Goal: Task Accomplishment & Management: Use online tool/utility

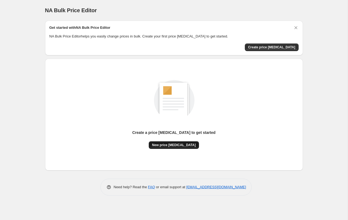
click at [169, 148] on button "New price [MEDICAL_DATA]" at bounding box center [174, 145] width 50 height 8
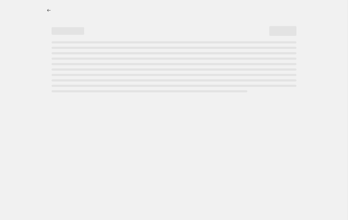
select select "percentage"
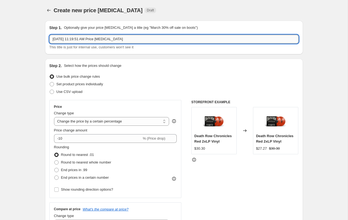
click at [71, 39] on input "[DATE] 11:19:51 AM Price [MEDICAL_DATA]" at bounding box center [173, 39] width 249 height 9
click at [71, 39] on input "Aug 26, 2025, 11:19:51 AM Price change job" at bounding box center [173, 39] width 249 height 9
type input "End of Summer Sale"
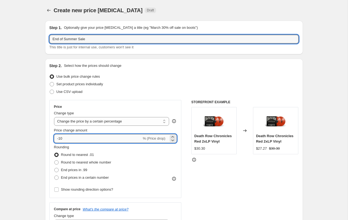
click at [79, 136] on input "-10" at bounding box center [98, 138] width 88 height 9
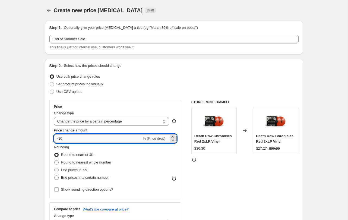
type input "-1"
type input "-50"
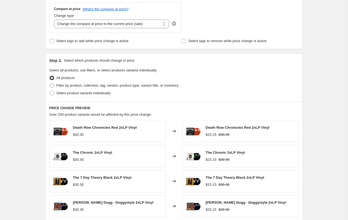
scroll to position [223, 0]
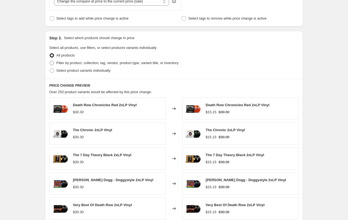
click at [120, 64] on span "Filter by product, collection, tag, vendor, product type, variant title, or inv…" at bounding box center [118, 63] width 122 height 4
click at [50, 61] on input "Filter by product, collection, tag, vendor, product type, variant title, or inv…" at bounding box center [50, 61] width 0 height 0
radio input "true"
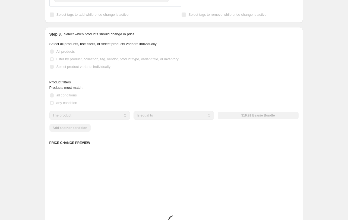
scroll to position [241, 0]
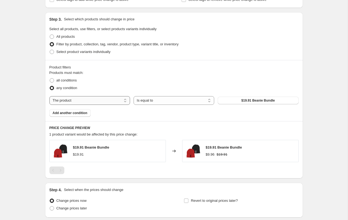
click at [109, 101] on select "The product The product's collection The product's tag The product's vendor The…" at bounding box center [89, 100] width 81 height 9
select select "tag"
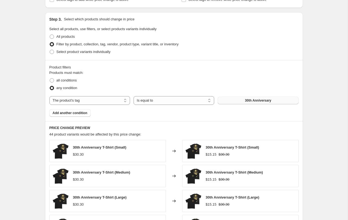
click at [249, 101] on span "30th Anniversary" at bounding box center [258, 100] width 26 height 4
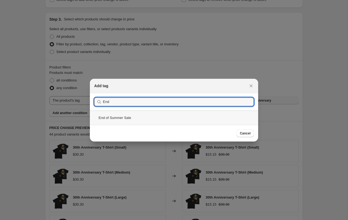
type input "End"
click at [172, 122] on div "End of Summer Sale" at bounding box center [174, 118] width 168 height 14
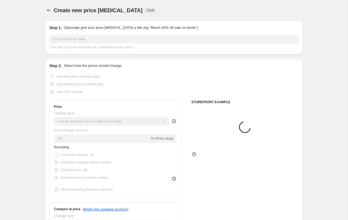
scroll to position [241, 0]
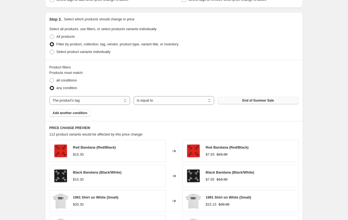
click at [315, 67] on div "Create new price change job. This page is ready Create new price change job Dra…" at bounding box center [174, 61] width 348 height 604
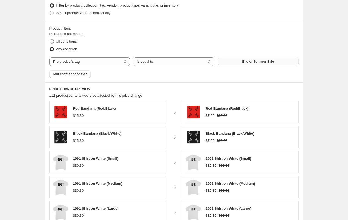
scroll to position [384, 0]
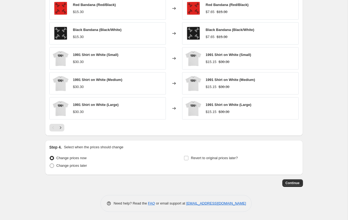
click at [84, 167] on span "Change prices later" at bounding box center [72, 166] width 31 height 4
click at [50, 164] on input "Change prices later" at bounding box center [50, 164] width 0 height 0
radio input "true"
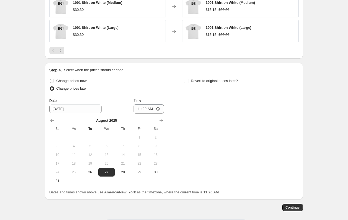
scroll to position [483, 0]
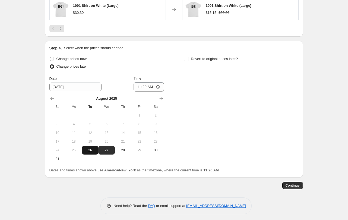
click at [90, 150] on span "26" at bounding box center [90, 150] width 12 height 4
type input "8/26/2025"
click at [158, 87] on input "11:20" at bounding box center [149, 86] width 30 height 9
type input "12:00"
click at [206, 76] on div "Change prices now Change prices later Date 8/26/2025 Time 12:00 August 2025 Su …" at bounding box center [173, 109] width 249 height 108
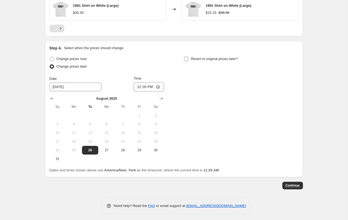
click at [222, 57] on span "Revert to original prices later?" at bounding box center [214, 59] width 47 height 4
click at [189, 57] on input "Revert to original prices later?" at bounding box center [186, 59] width 4 height 4
checkbox input "true"
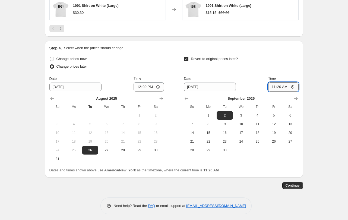
click at [294, 86] on input "11:20" at bounding box center [283, 86] width 30 height 9
type input "23:59"
click at [210, 88] on input "9/2/2025" at bounding box center [210, 87] width 52 height 9
click at [193, 122] on span "7" at bounding box center [192, 124] width 12 height 4
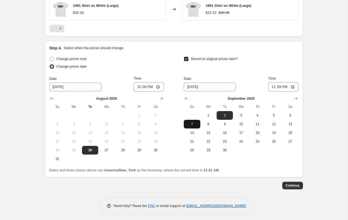
type input "9/7/2025"
click at [296, 185] on span "Continue" at bounding box center [293, 185] width 14 height 4
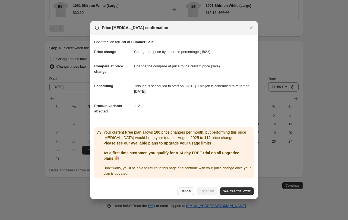
click at [187, 193] on span "Cancel" at bounding box center [186, 191] width 11 height 4
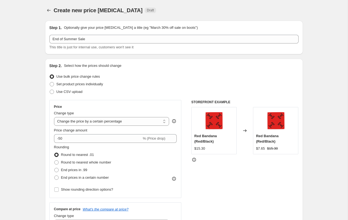
scroll to position [483, 0]
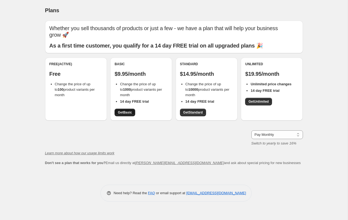
click at [127, 109] on link "Get Basic" at bounding box center [125, 113] width 21 height 8
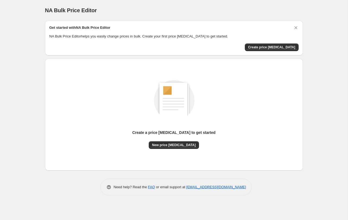
click at [322, 52] on div "NA Bulk Price Editor. This page is ready NA Bulk Price Editor Get started with …" at bounding box center [174, 110] width 348 height 220
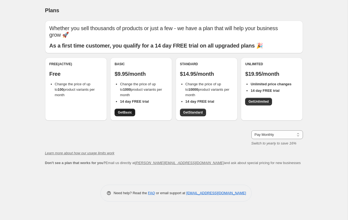
click at [128, 109] on link "Get Basic" at bounding box center [125, 113] width 21 height 8
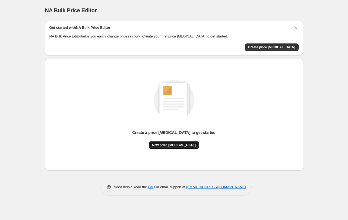
click at [174, 144] on span "New price [MEDICAL_DATA]" at bounding box center [174, 145] width 44 height 4
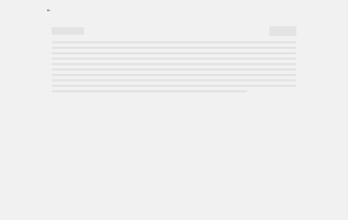
select select "percentage"
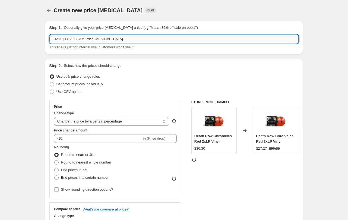
click at [110, 41] on input "Aug 26, 2025, 11:23:08 AM Price change job" at bounding box center [173, 39] width 249 height 9
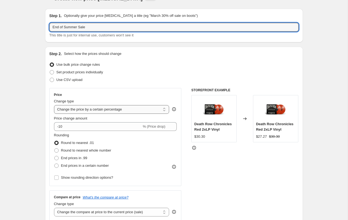
scroll to position [31, 0]
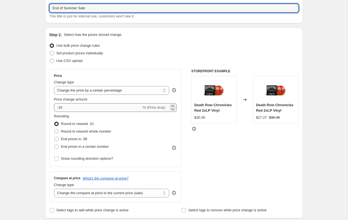
type input "End of Summer Sale"
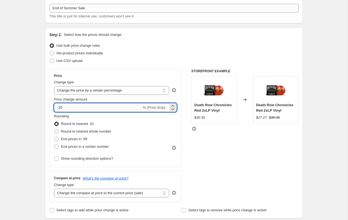
click at [77, 111] on input "-10" at bounding box center [98, 107] width 88 height 9
type input "-1"
type input "-50"
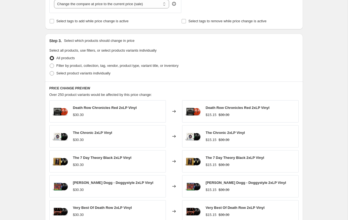
scroll to position [246, 0]
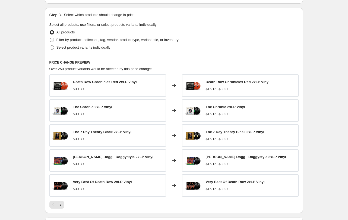
click at [104, 40] on span "Filter by product, collection, tag, vendor, product type, variant title, or inv…" at bounding box center [118, 40] width 122 height 4
click at [50, 38] on input "Filter by product, collection, tag, vendor, product type, variant title, or inv…" at bounding box center [50, 38] width 0 height 0
radio input "true"
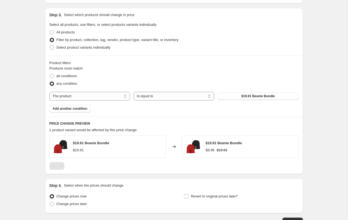
scroll to position [284, 0]
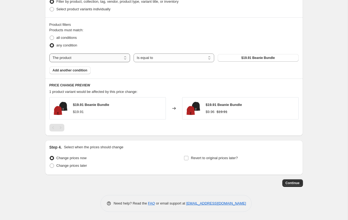
click at [103, 58] on select "The product The product's collection The product's tag The product's vendor The…" at bounding box center [89, 58] width 81 height 9
select select "tag"
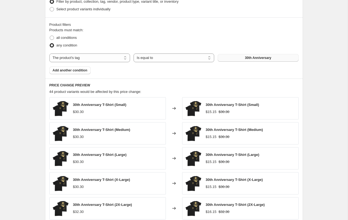
click at [255, 58] on span "30th Anniversary" at bounding box center [258, 58] width 26 height 4
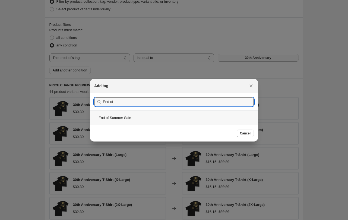
type input "End of"
click at [136, 120] on div "End of Summer Sale" at bounding box center [174, 118] width 168 height 14
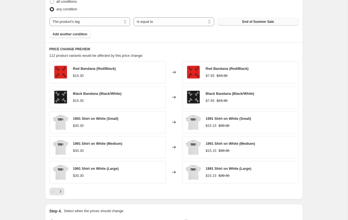
scroll to position [320, 0]
click at [60, 190] on icon "Next" at bounding box center [60, 191] width 5 height 5
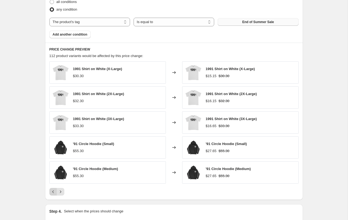
click at [51, 190] on icon "Previous" at bounding box center [53, 191] width 5 height 5
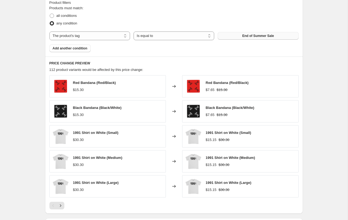
scroll to position [305, 0]
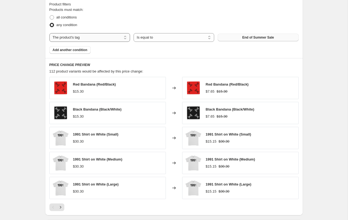
click at [106, 36] on select "The product The product's collection The product's tag The product's vendor The…" at bounding box center [89, 37] width 81 height 9
select select "collection"
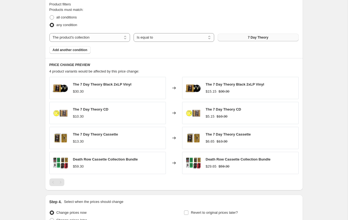
click at [251, 39] on button "7 Day Theory" at bounding box center [258, 38] width 81 height 8
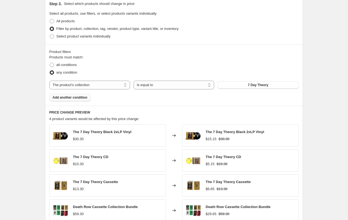
scroll to position [239, 0]
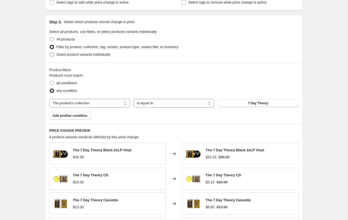
click at [69, 57] on label "Select product variants individually" at bounding box center [79, 55] width 61 height 8
click at [50, 53] on input "Select product variants individually" at bounding box center [50, 52] width 0 height 0
radio input "true"
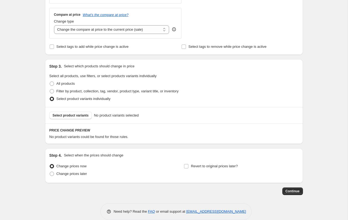
scroll to position [203, 0]
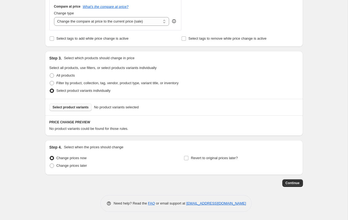
click at [65, 108] on span "Select product variants" at bounding box center [71, 107] width 36 height 4
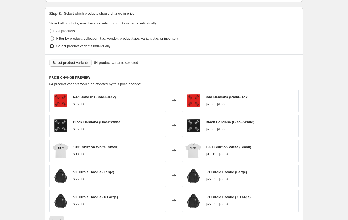
scroll to position [340, 0]
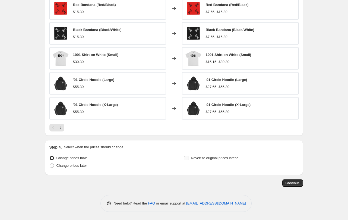
click at [218, 156] on span "Revert to original prices later?" at bounding box center [214, 158] width 47 height 4
click at [189, 156] on input "Revert to original prices later?" at bounding box center [186, 158] width 4 height 4
checkbox input "true"
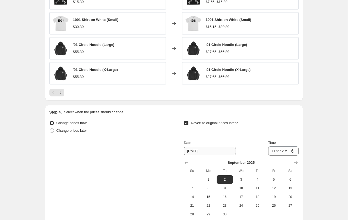
scroll to position [432, 0]
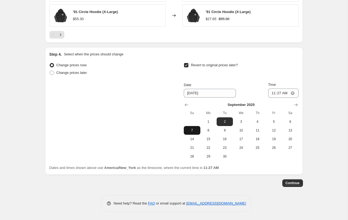
click at [194, 132] on span "7" at bounding box center [192, 130] width 12 height 4
type input "9/7/2025"
click at [291, 93] on input "11:27" at bounding box center [283, 93] width 30 height 9
type input "23:59"
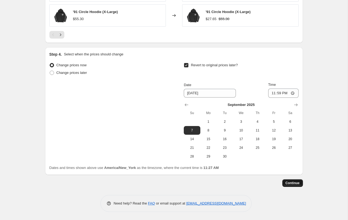
click at [297, 187] on button "Continue" at bounding box center [293, 183] width 21 height 8
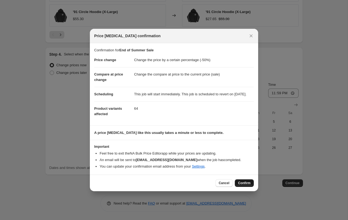
click at [244, 183] on button "Confirm" at bounding box center [244, 183] width 19 height 8
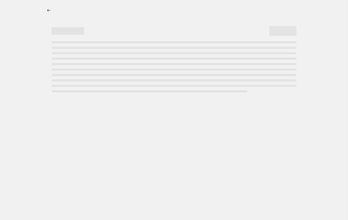
select select "percentage"
